Goal: Information Seeking & Learning: Learn about a topic

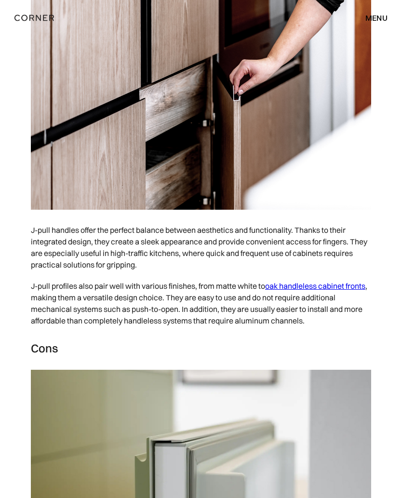
scroll to position [1791, 0]
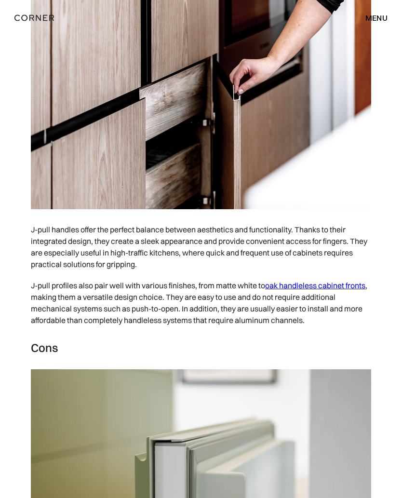
click at [312, 289] on link "oak handleless cabinet fronts" at bounding box center [315, 285] width 100 height 10
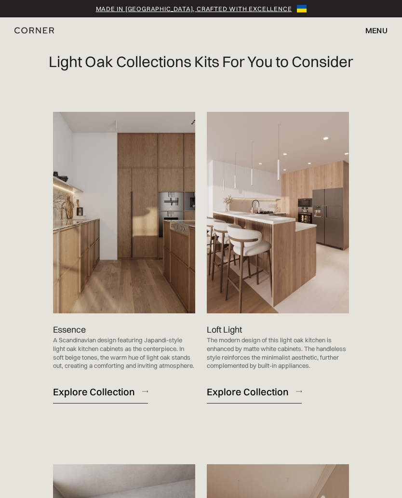
scroll to position [539, 0]
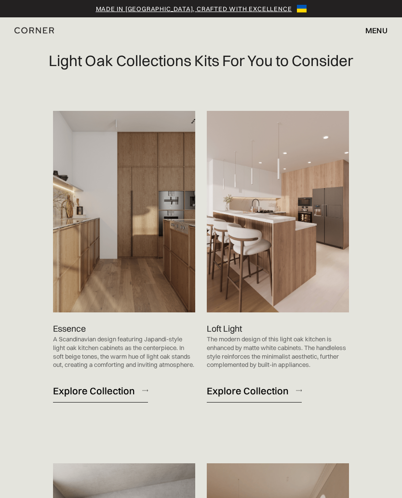
click at [106, 397] on div "Explore Collection" at bounding box center [94, 390] width 82 height 13
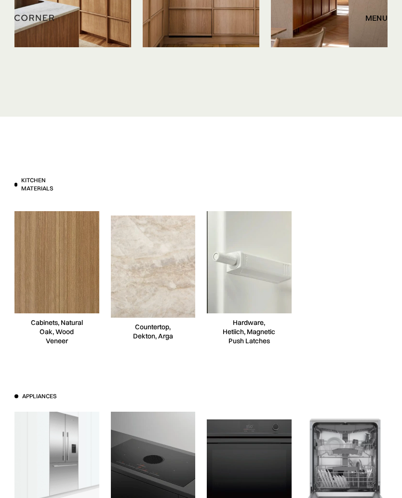
scroll to position [4748, 0]
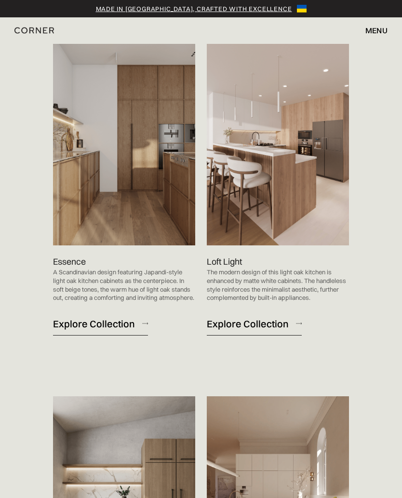
scroll to position [607, 0]
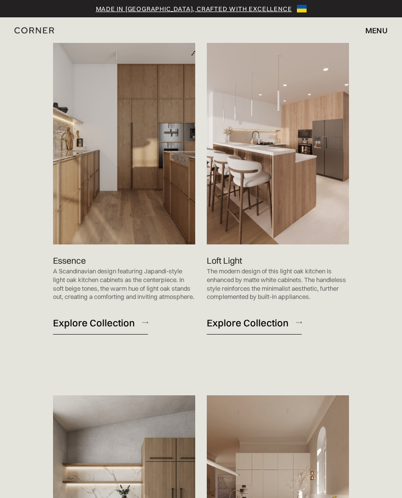
click at [249, 334] on link "Explore Collection" at bounding box center [254, 323] width 95 height 24
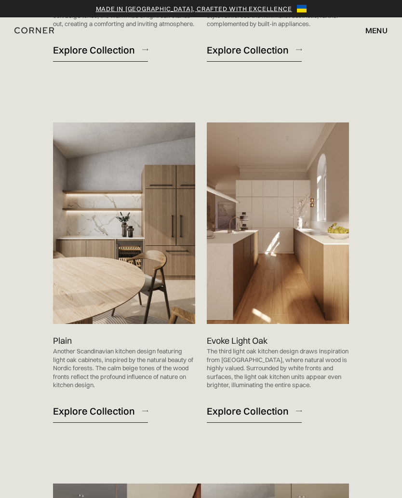
scroll to position [902, 0]
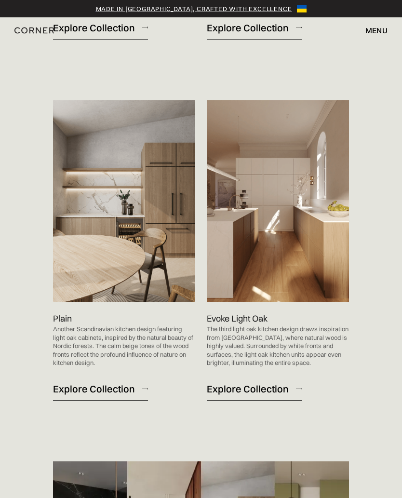
click at [249, 395] on div "Explore Collection" at bounding box center [248, 388] width 82 height 13
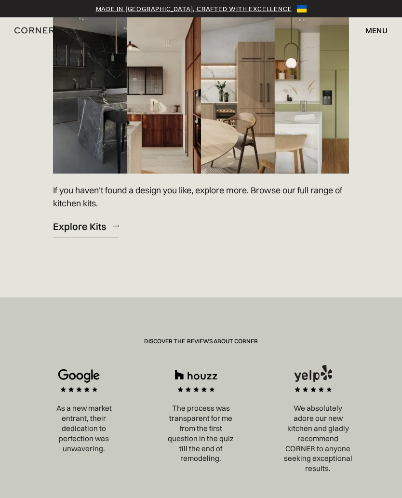
scroll to position [1358, 0]
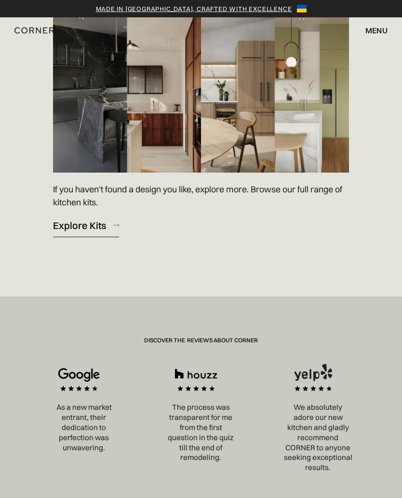
click at [80, 232] on div "Explore Kits" at bounding box center [79, 225] width 53 height 13
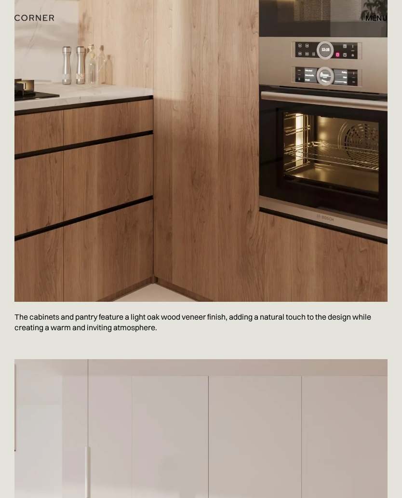
scroll to position [3406, 0]
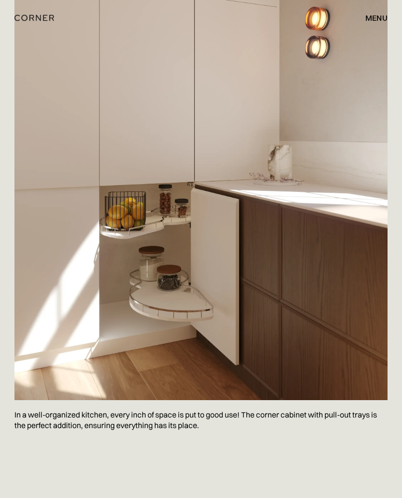
scroll to position [2534, 0]
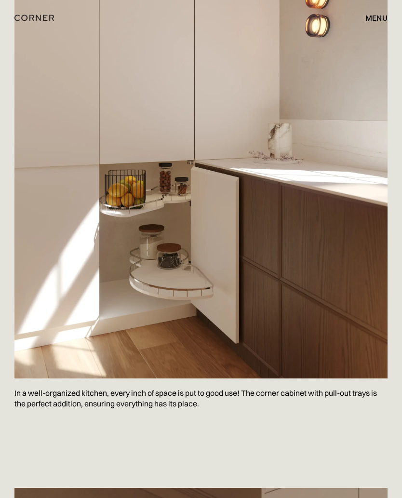
click at [321, 259] on img at bounding box center [200, 129] width 373 height 497
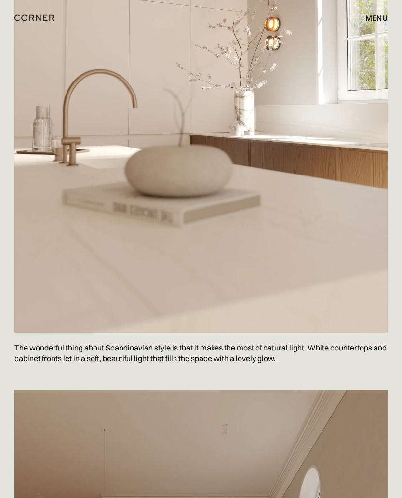
scroll to position [3724, 0]
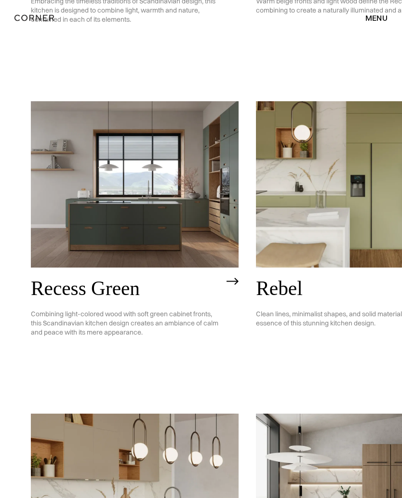
scroll to position [1190, 0]
